Goal: Navigation & Orientation: Understand site structure

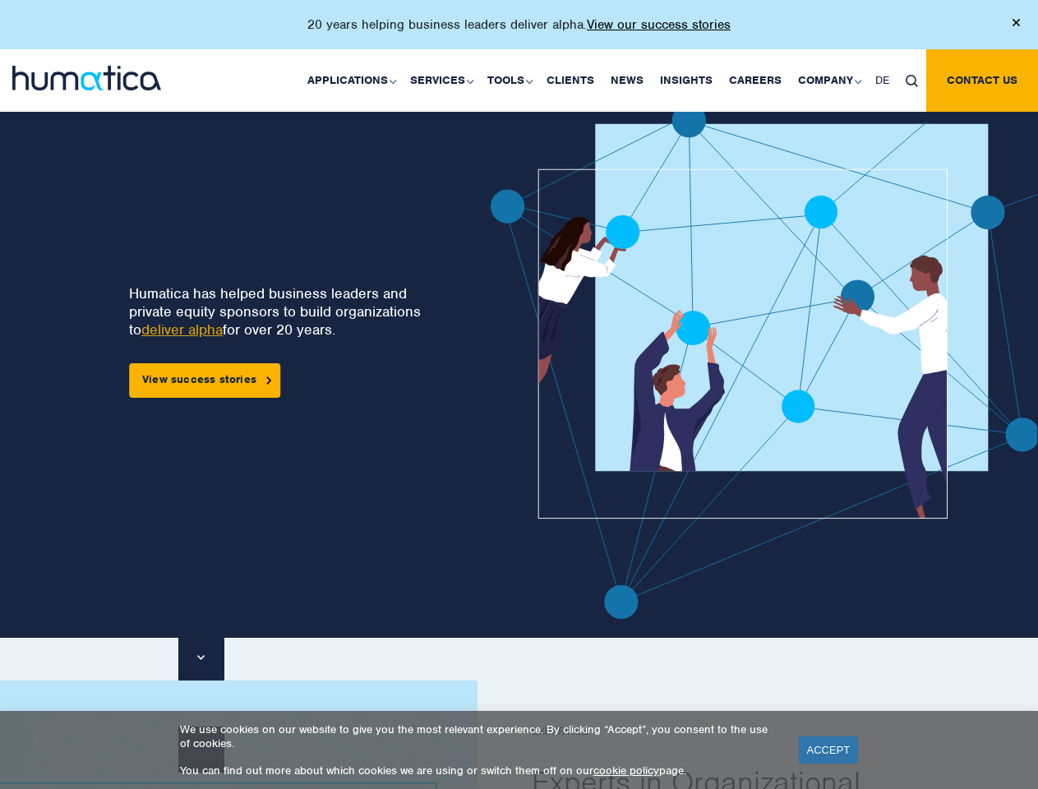
click at [519, 31] on p "20 years helping business leaders deliver alpha. View our success stories" at bounding box center [518, 24] width 423 height 16
click at [355, 80] on link "Applications" at bounding box center [350, 80] width 103 height 62
click at [444, 80] on link "Services" at bounding box center [440, 80] width 77 height 62
click at [512, 80] on link "Tools" at bounding box center [508, 80] width 59 height 62
click at [829, 80] on link "Company" at bounding box center [828, 80] width 77 height 62
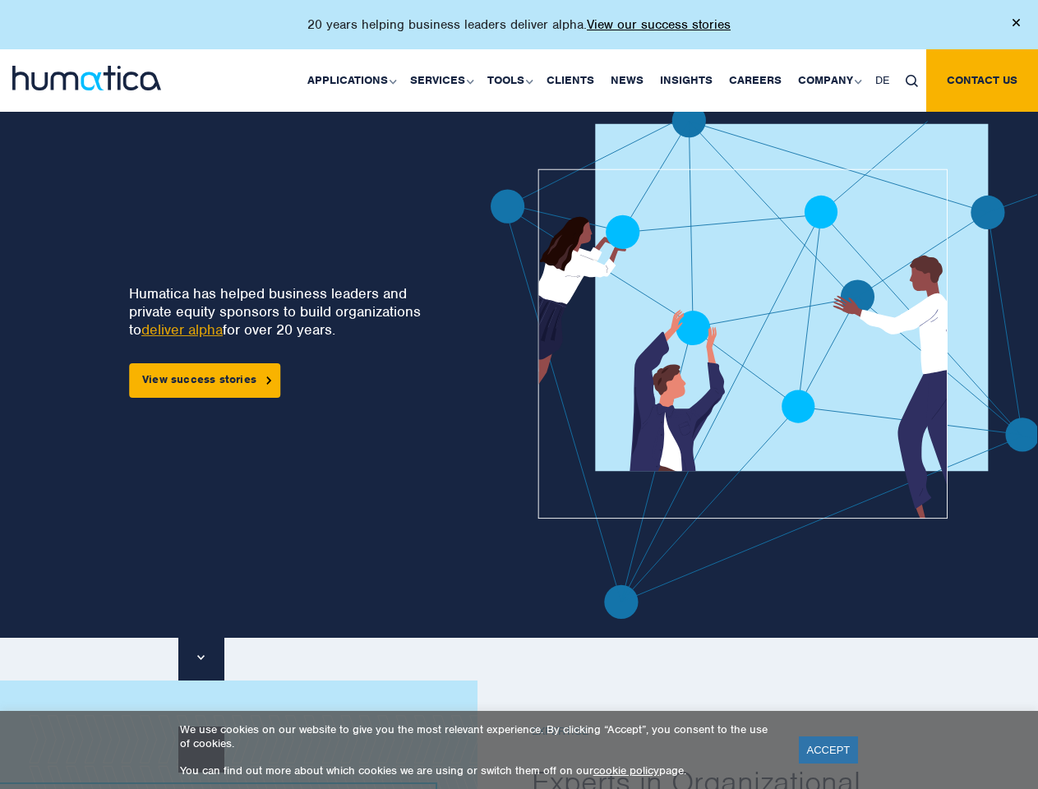
click at [912, 80] on img at bounding box center [912, 81] width 12 height 12
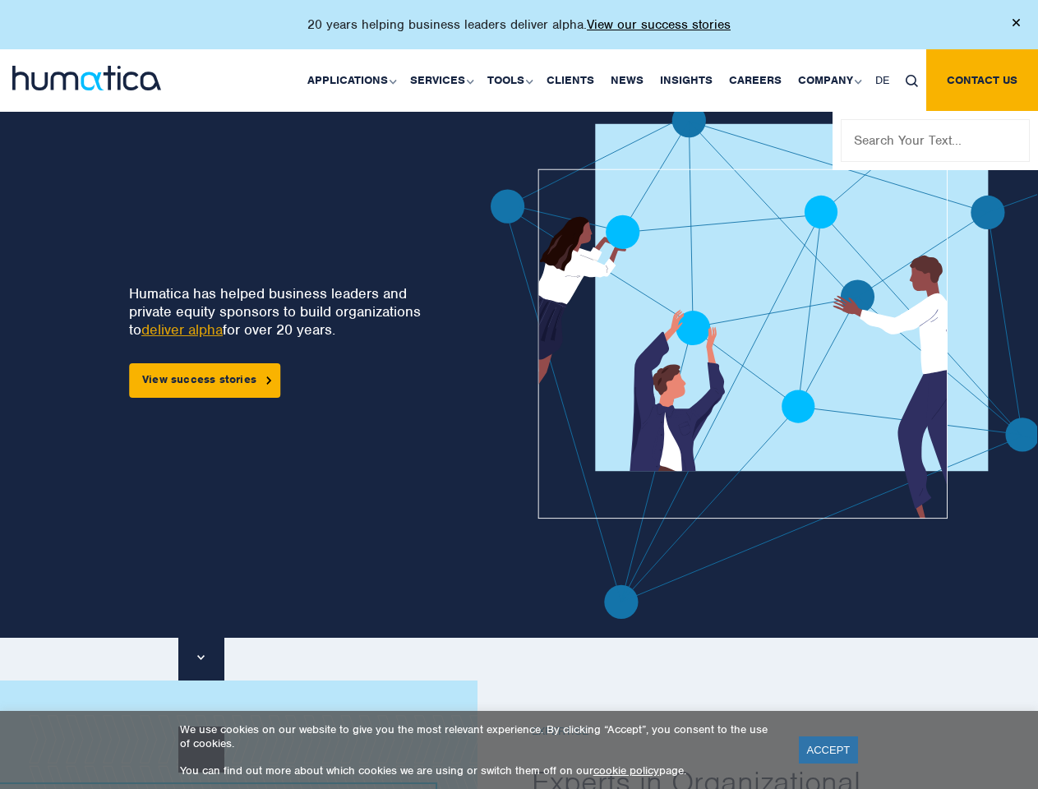
click at [551, 361] on img at bounding box center [811, 361] width 641 height 515
click at [829, 750] on link "ACCEPT" at bounding box center [829, 750] width 60 height 27
